Goal: Task Accomplishment & Management: Use online tool/utility

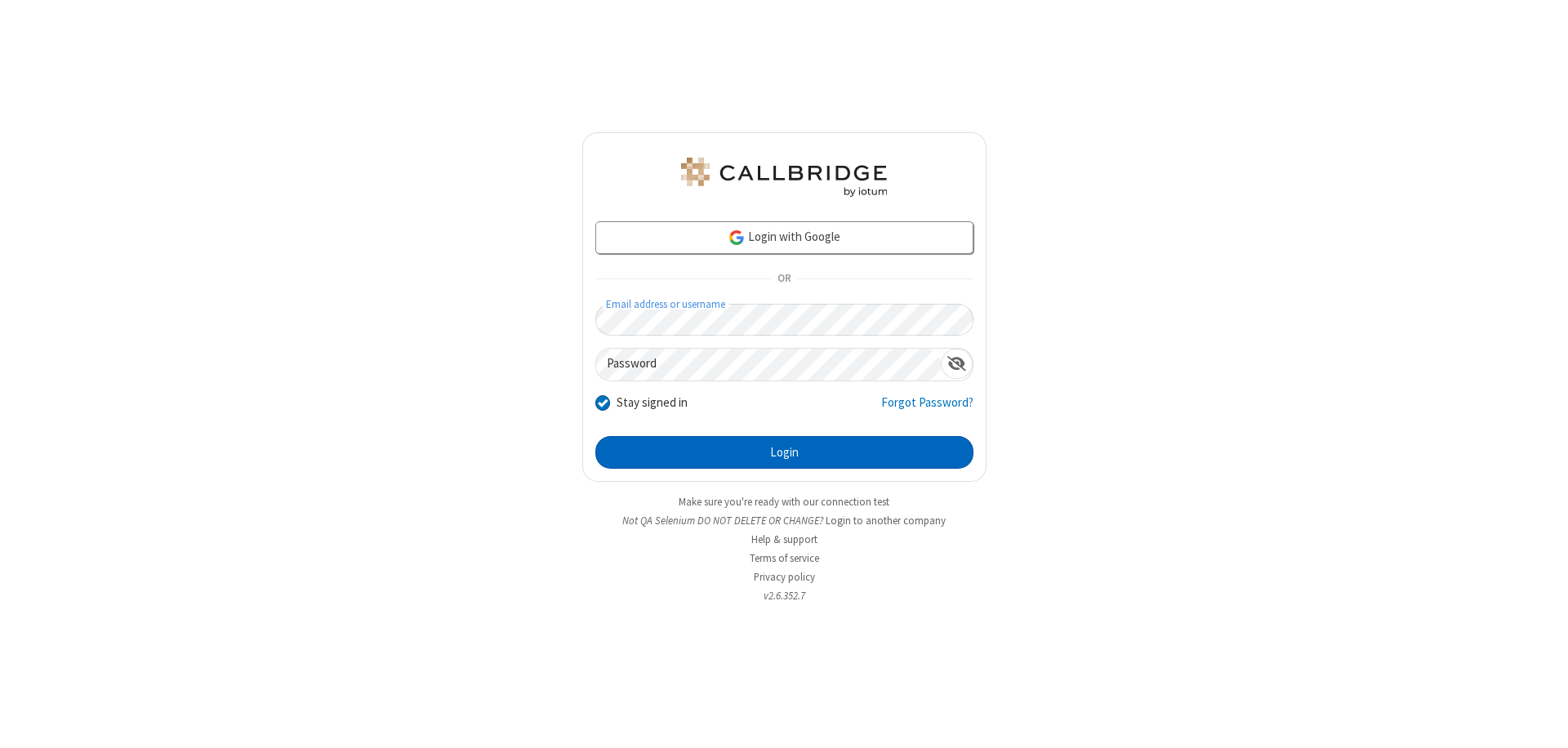
click at [784, 453] on button "Login" at bounding box center [784, 453] width 378 height 33
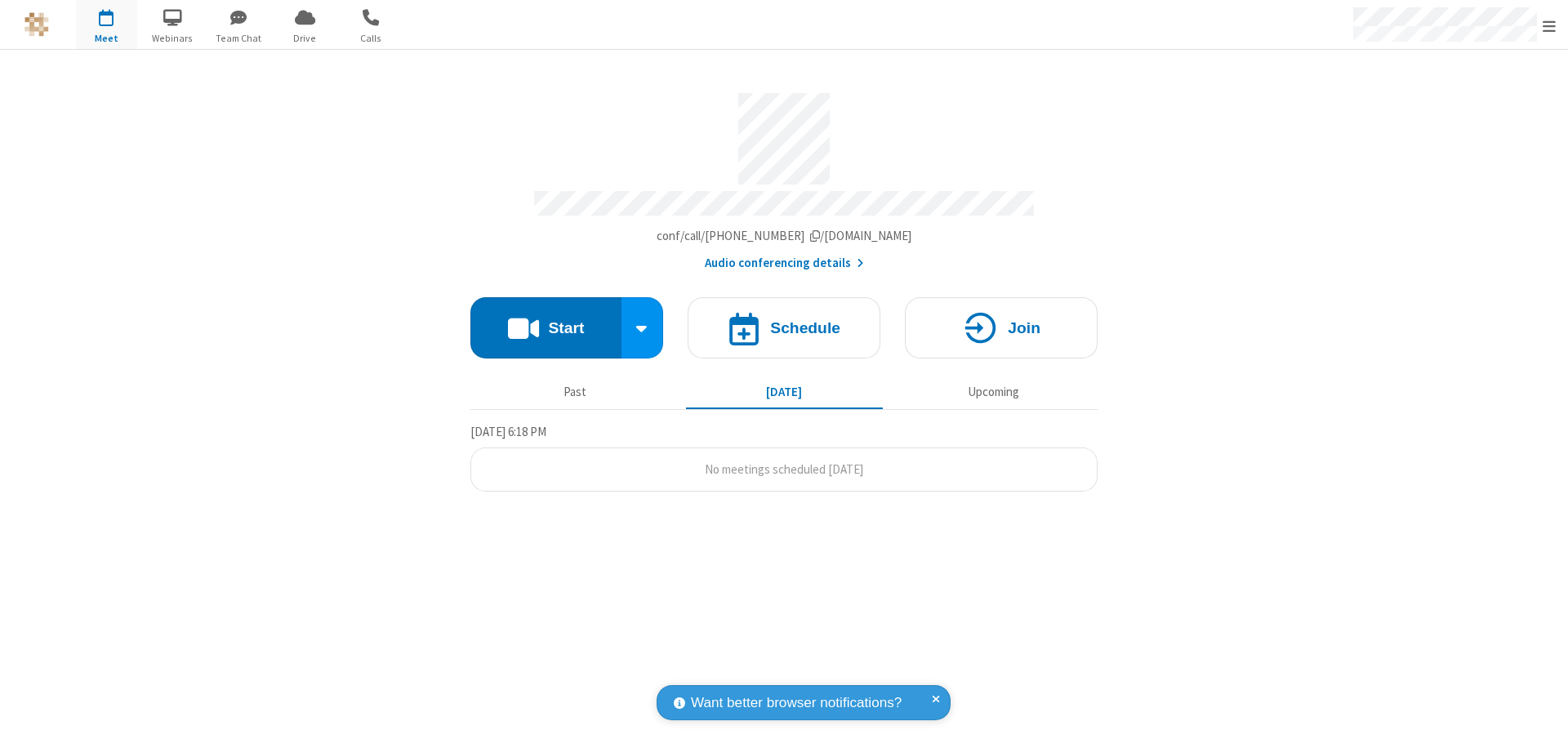
click at [546, 320] on button "Start" at bounding box center [546, 327] width 151 height 61
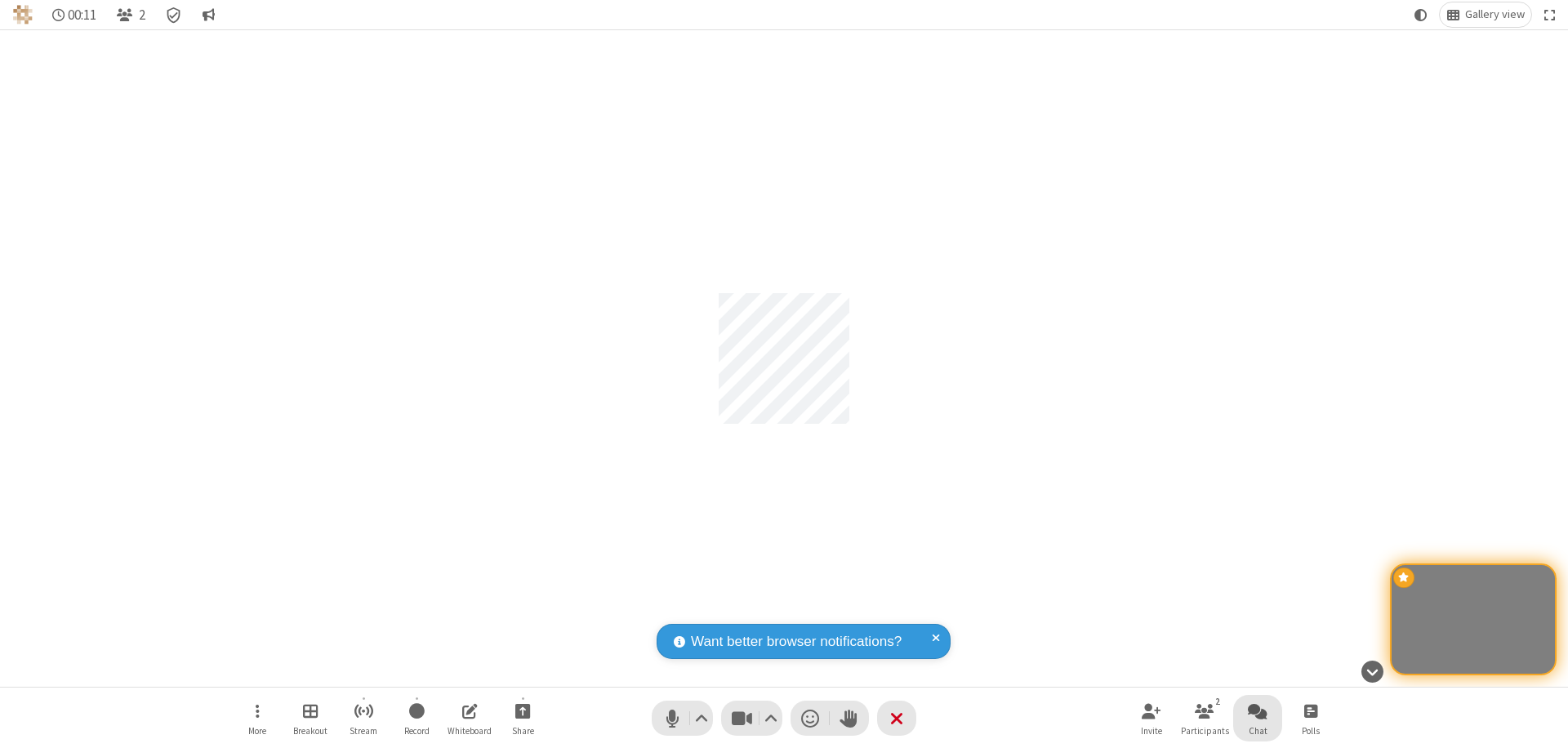
click at [1257, 711] on span "Open chat" at bounding box center [1257, 711] width 20 height 21
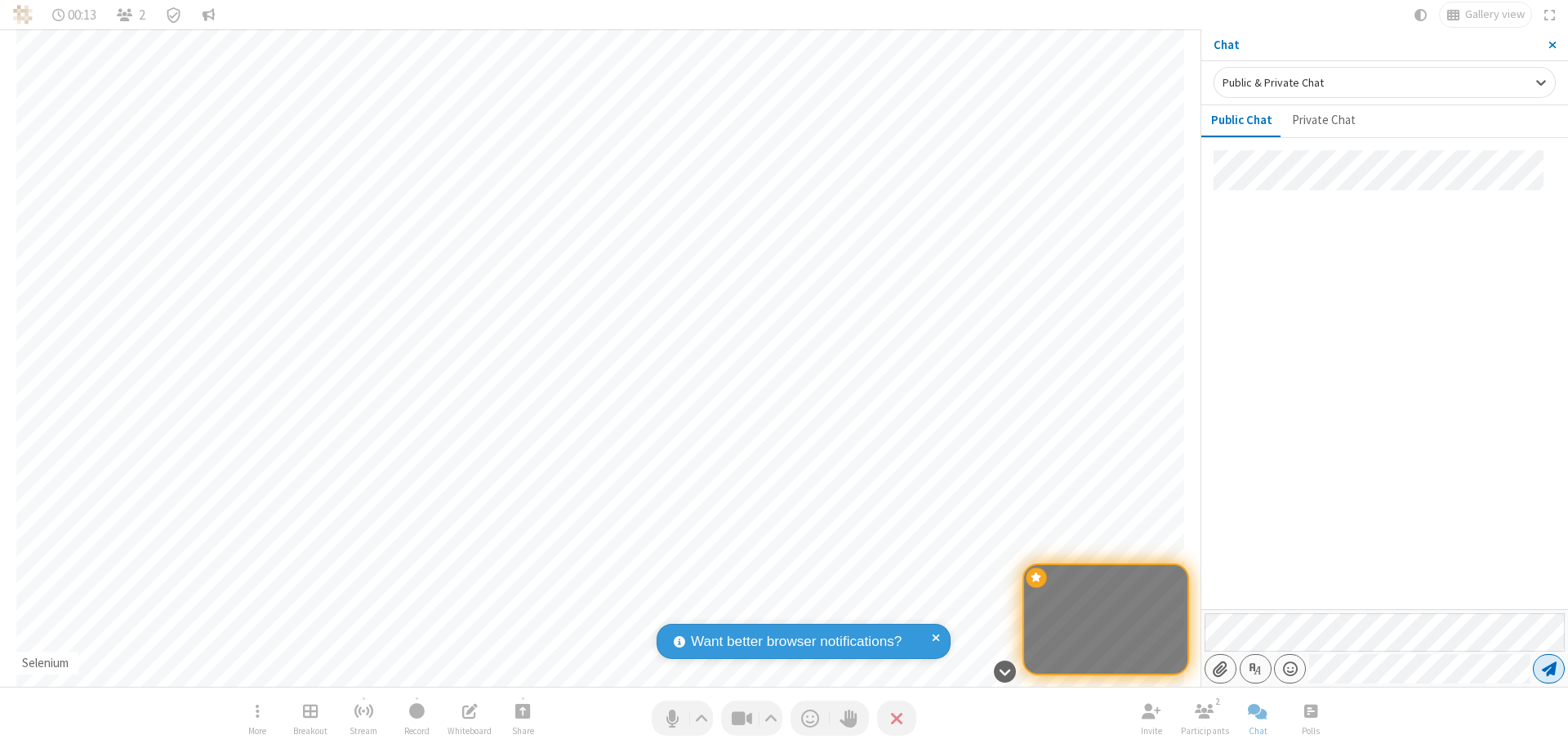
click at [1548, 669] on span "Send message" at bounding box center [1549, 669] width 15 height 16
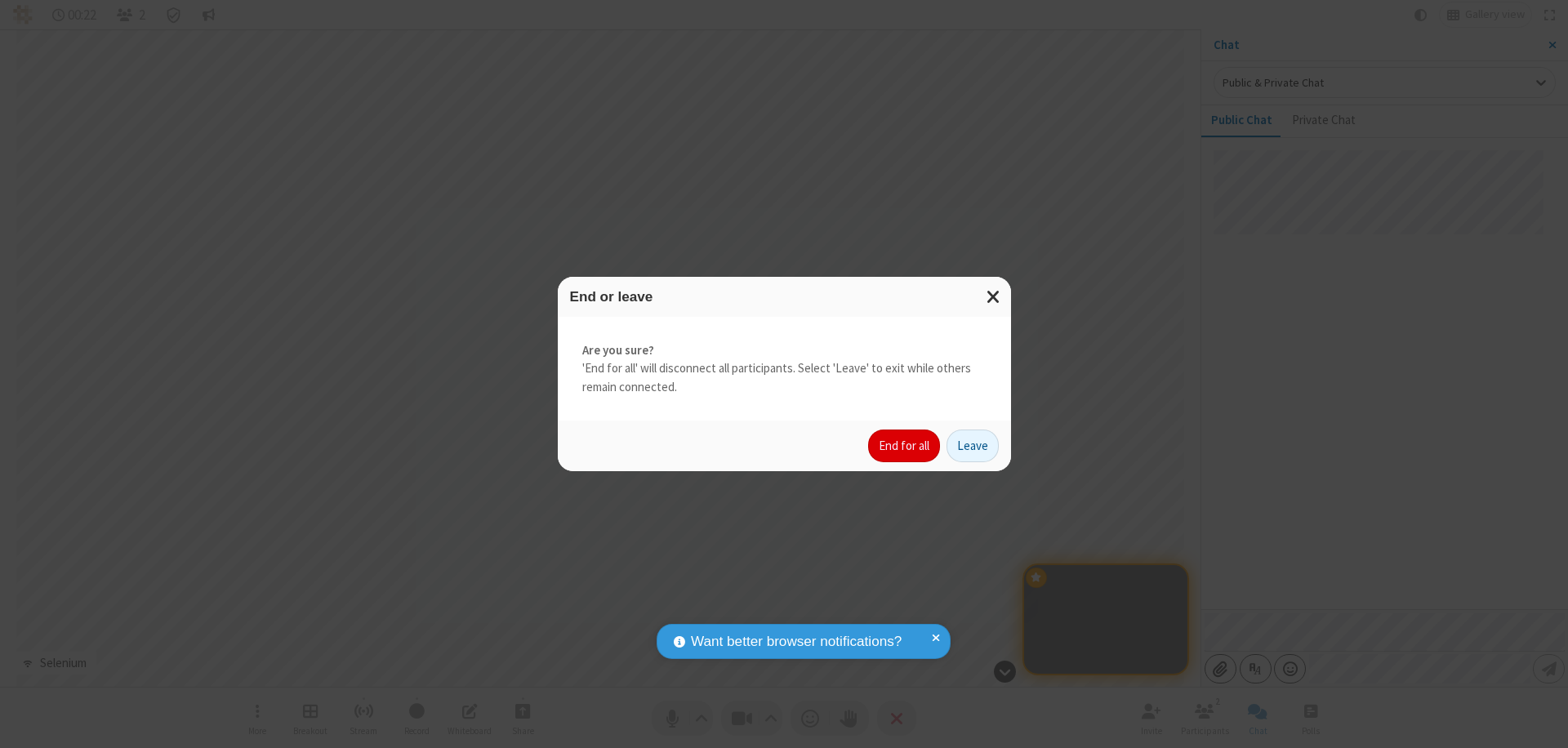
click at [904, 446] on button "End for all" at bounding box center [904, 446] width 72 height 33
